Goal: Navigation & Orientation: Find specific page/section

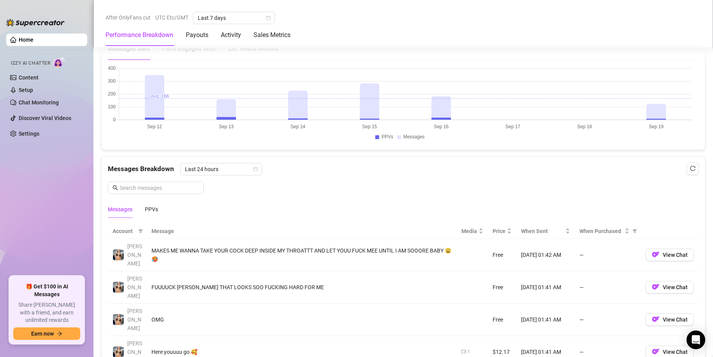
scroll to position [662, 0]
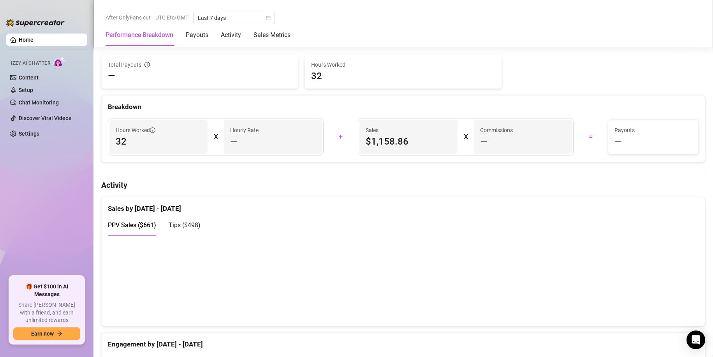
scroll to position [428, 0]
